Goal: Task Accomplishment & Management: Use online tool/utility

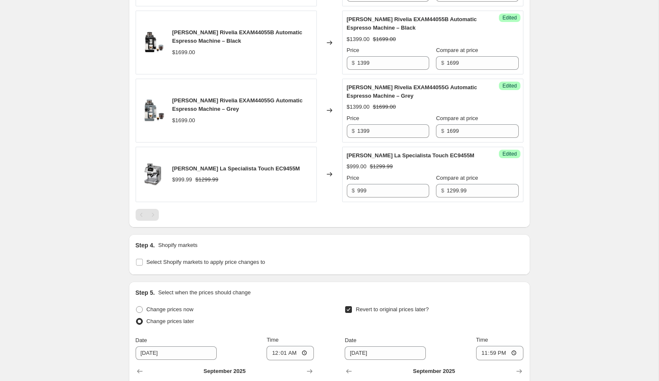
scroll to position [1504, 0]
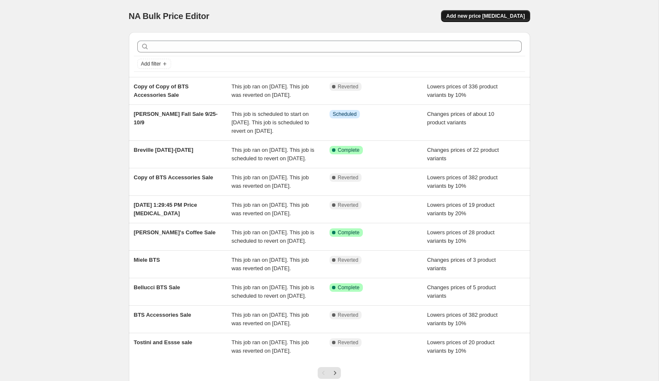
click at [499, 19] on span "Add new price change job" at bounding box center [485, 16] width 79 height 7
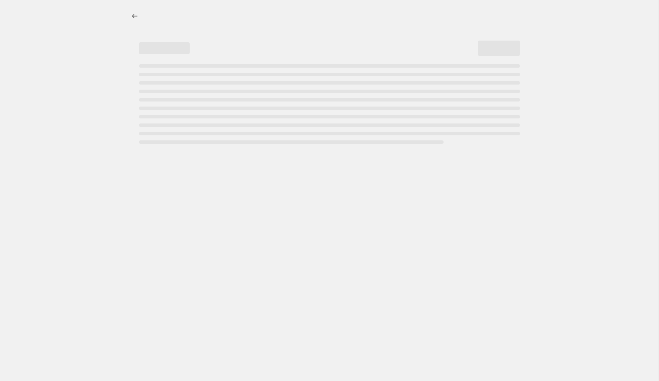
select select "percentage"
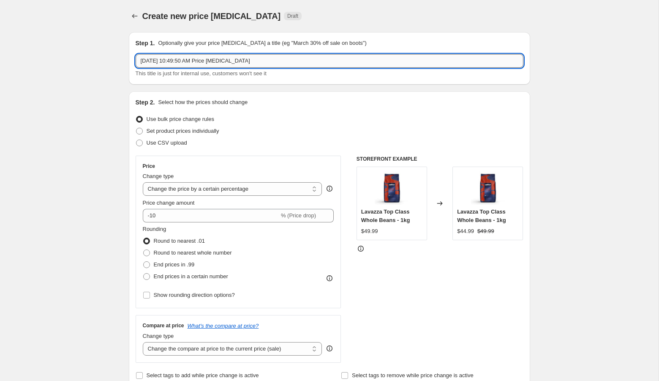
click at [308, 60] on input "Sep 5, 2025, 10:49:50 AM Price change job" at bounding box center [330, 61] width 388 height 14
type input "Miele September 5-11"
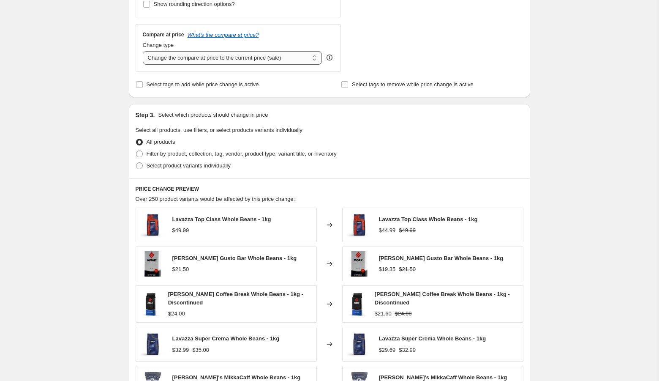
scroll to position [306, 0]
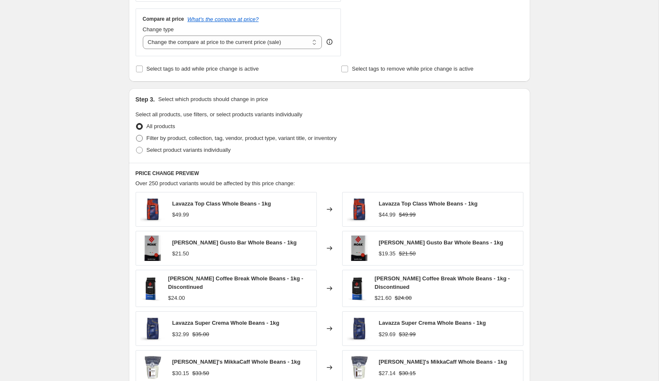
click at [194, 138] on span "Filter by product, collection, tag, vendor, product type, variant title, or inv…" at bounding box center [242, 138] width 190 height 6
click at [136, 135] on input "Filter by product, collection, tag, vendor, product type, variant title, or inv…" at bounding box center [136, 135] width 0 height 0
radio input "true"
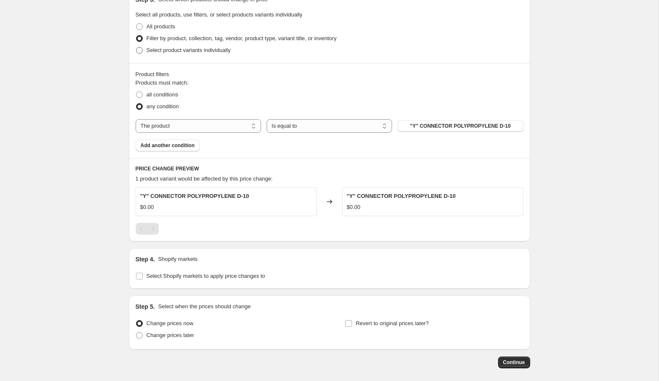
scroll to position [419, 0]
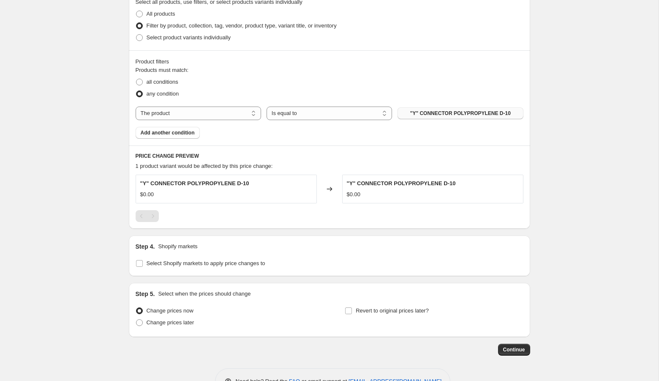
click at [469, 112] on span ""Y" CONNECTOR POLYPROPYLENE D-10" at bounding box center [460, 113] width 101 height 7
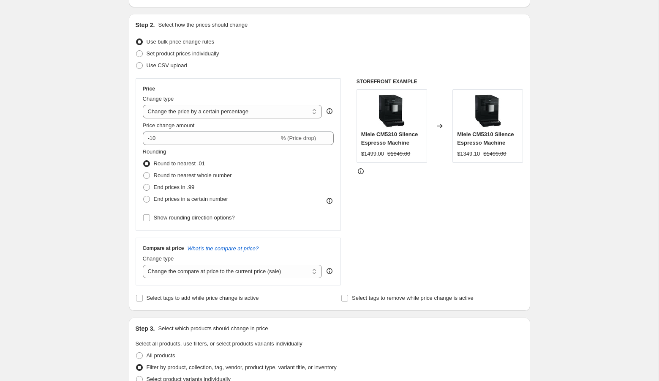
scroll to position [76, 0]
click at [182, 57] on span "Set product prices individually" at bounding box center [183, 55] width 73 height 6
click at [136, 52] on input "Set product prices individually" at bounding box center [136, 52] width 0 height 0
radio input "true"
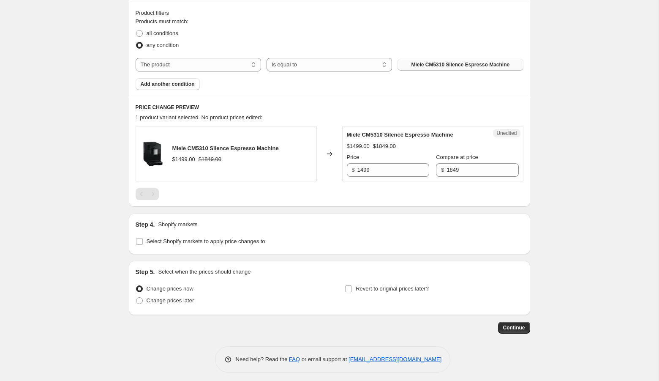
scroll to position [256, 0]
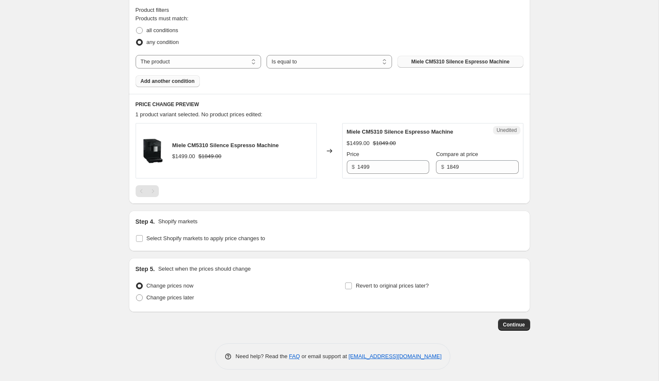
click at [174, 78] on span "Add another condition" at bounding box center [168, 81] width 54 height 7
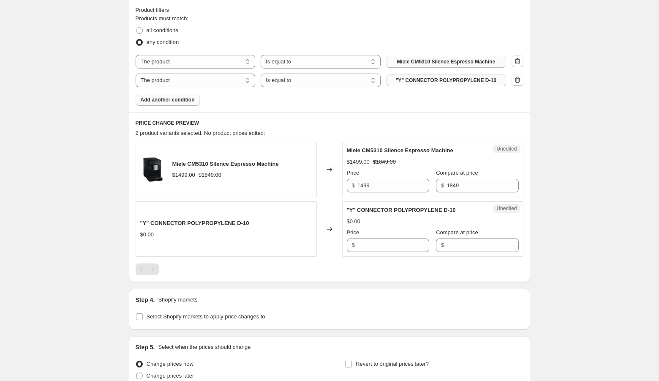
click at [432, 81] on span ""Y" CONNECTOR POLYPROPYLENE D-10" at bounding box center [446, 80] width 101 height 7
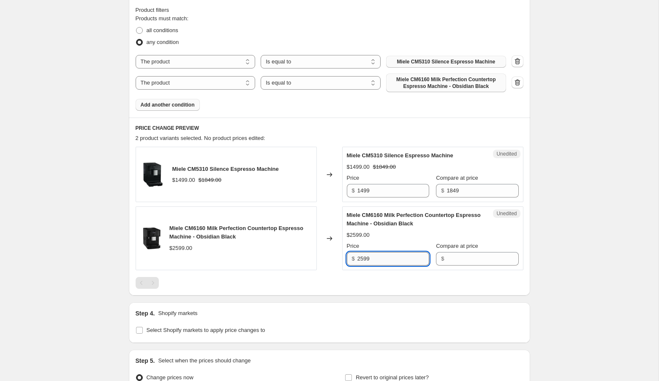
click at [365, 257] on input "2599" at bounding box center [393, 259] width 72 height 14
type input "2599"
click at [450, 259] on input "Compare at price" at bounding box center [482, 259] width 72 height 14
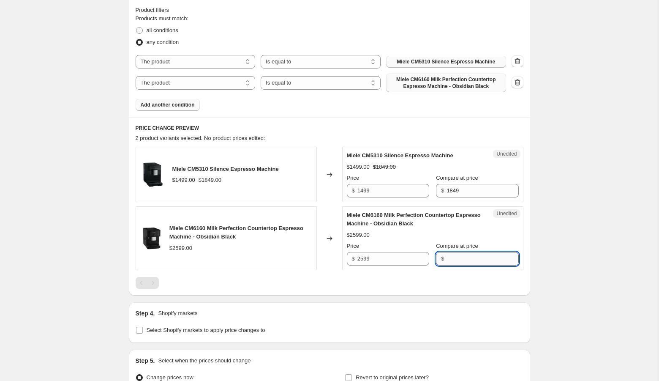
paste input "2599"
type input "2599"
click at [365, 259] on input "2599" at bounding box center [393, 259] width 72 height 14
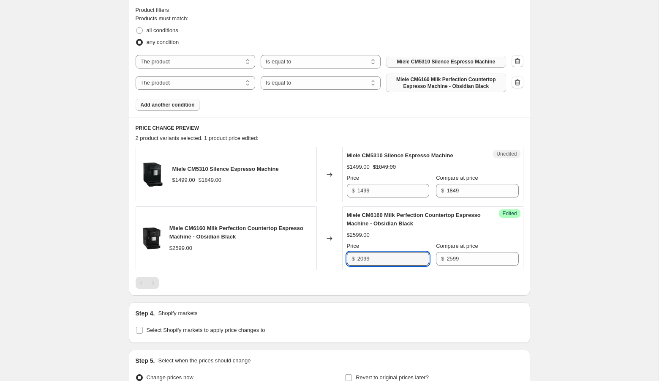
type input "2099"
click at [597, 235] on div "Create new price change job. This page is ready Create new price change job Dra…" at bounding box center [329, 109] width 659 height 730
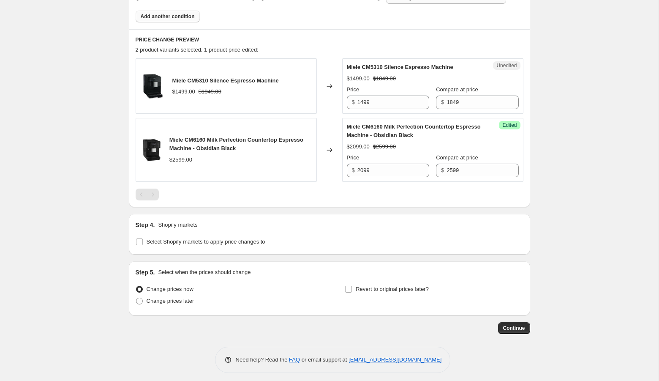
scroll to position [344, 0]
click at [374, 283] on label "Revert to original prices later?" at bounding box center [387, 289] width 84 height 12
click at [352, 286] on input "Revert to original prices later?" at bounding box center [348, 289] width 7 height 7
checkbox input "true"
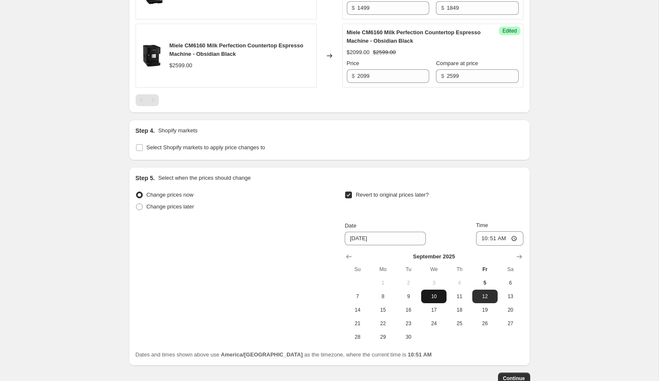
scroll to position [441, 0]
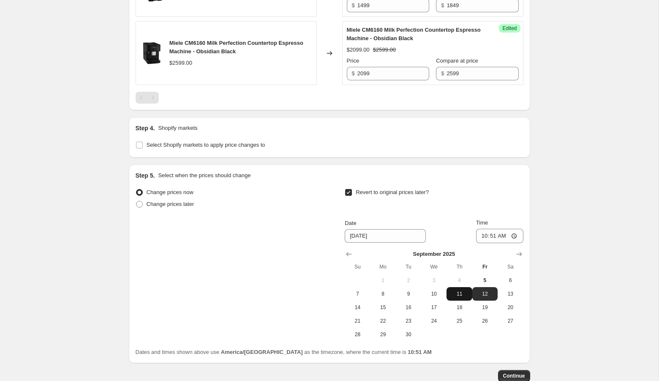
click at [464, 290] on span "11" at bounding box center [459, 293] width 19 height 7
type input "9/11/2025"
click at [483, 233] on input "10:51" at bounding box center [499, 236] width 47 height 14
type input "23:59"
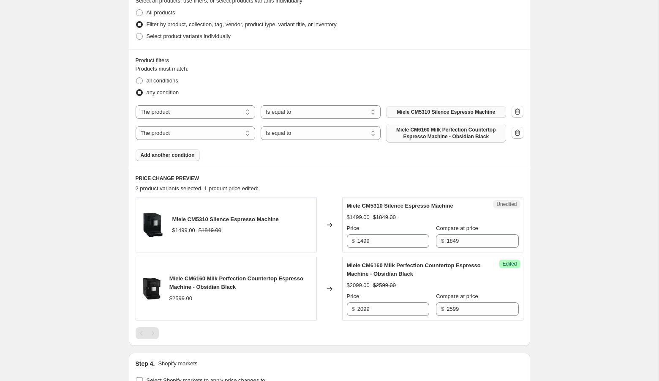
scroll to position [89, 0]
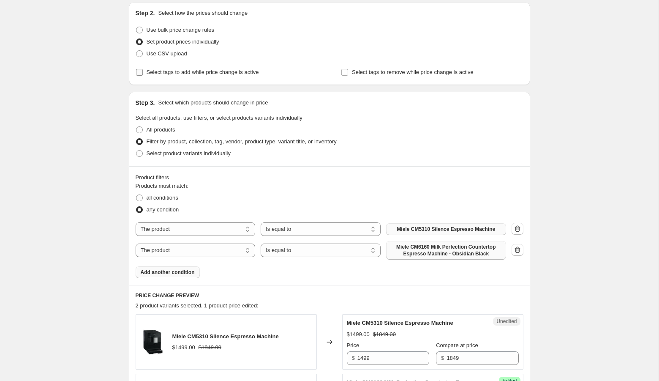
click at [178, 71] on span "Select tags to add while price change is active" at bounding box center [203, 72] width 112 height 6
click at [143, 71] on input "Select tags to add while price change is active" at bounding box center [139, 72] width 7 height 7
checkbox input "true"
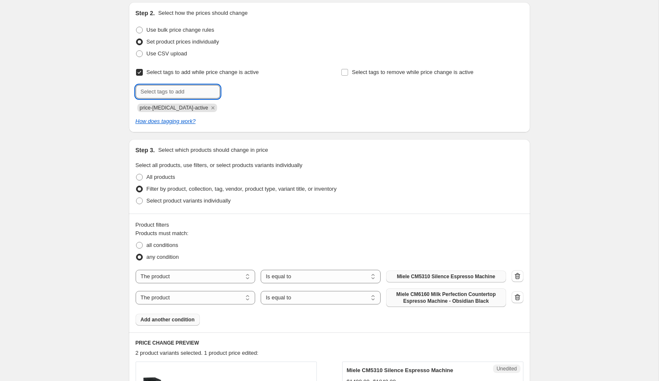
click at [175, 92] on input "text" at bounding box center [178, 92] width 84 height 14
type input "bts"
click at [226, 93] on button "Add bts" at bounding box center [236, 91] width 29 height 12
click at [374, 74] on span "Select tags to remove while price change is active" at bounding box center [413, 72] width 122 height 6
click at [348, 74] on input "Select tags to remove while price change is active" at bounding box center [344, 72] width 7 height 7
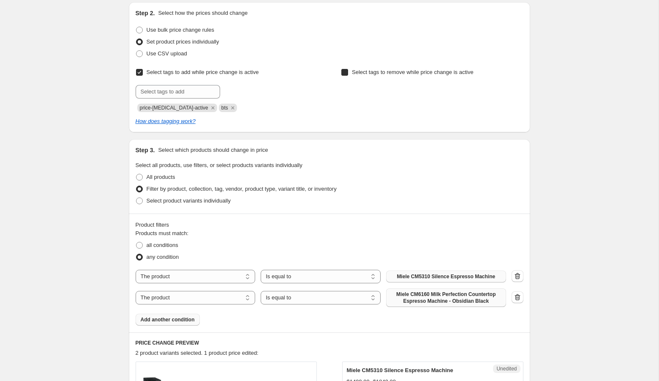
checkbox input "true"
click at [361, 95] on input "text" at bounding box center [383, 92] width 84 height 14
type input "bts"
click at [438, 88] on b "Add" at bounding box center [438, 91] width 10 height 6
click at [572, 118] on div "Create new price change job. This page is ready Create new price change job Dra…" at bounding box center [329, 372] width 659 height 922
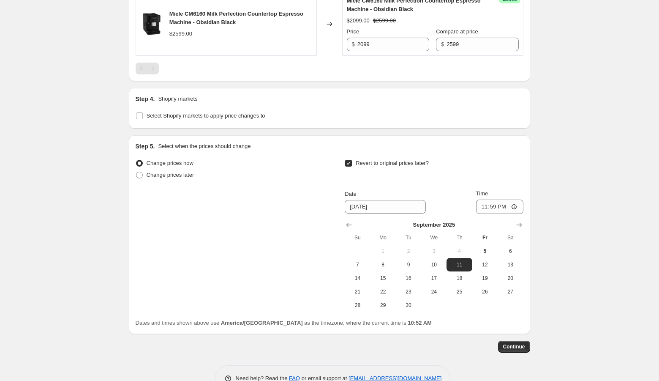
scroll to position [539, 0]
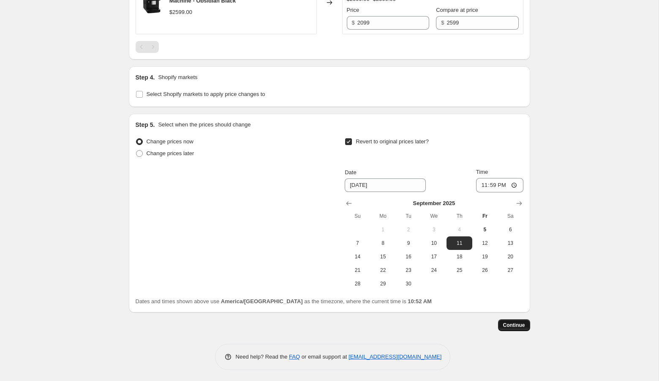
click at [509, 325] on span "Continue" at bounding box center [514, 324] width 22 height 7
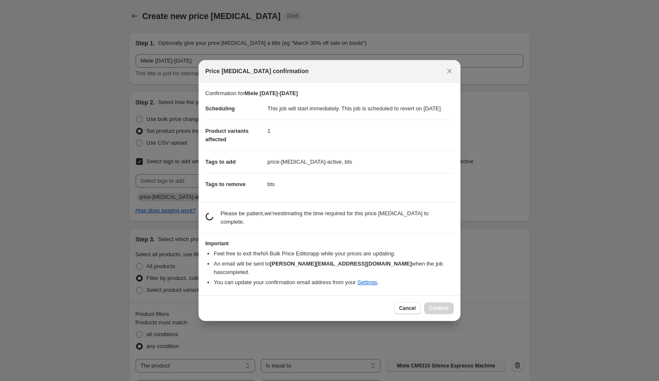
scroll to position [0, 0]
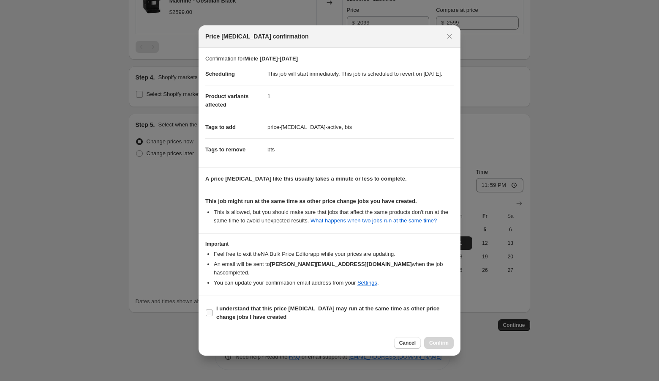
click at [259, 310] on b "I understand that this price change job may run at the same time as other price…" at bounding box center [327, 312] width 223 height 15
click at [212, 310] on input "I understand that this price change job may run at the same time as other price…" at bounding box center [209, 312] width 7 height 7
checkbox input "true"
click at [439, 346] on span "Confirm" at bounding box center [438, 342] width 19 height 7
